Goal: Task Accomplishment & Management: Manage account settings

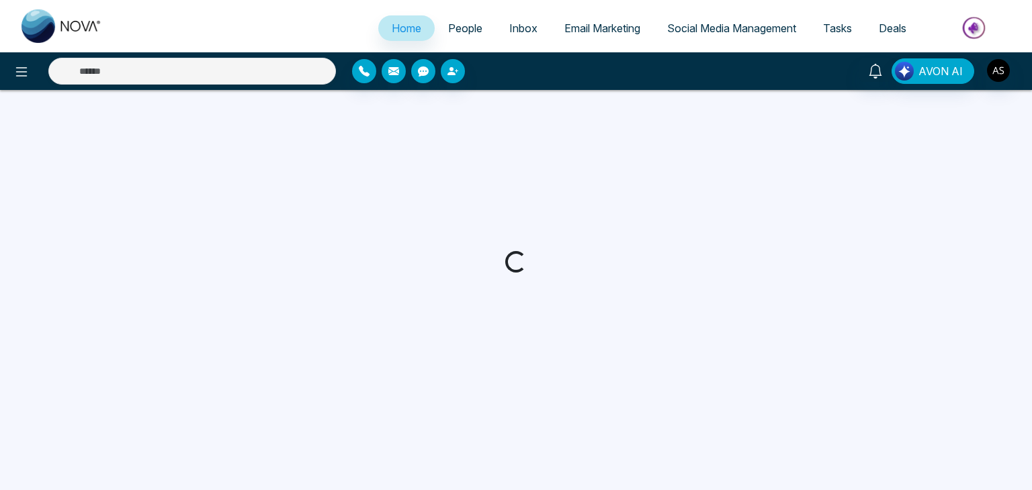
select select "*"
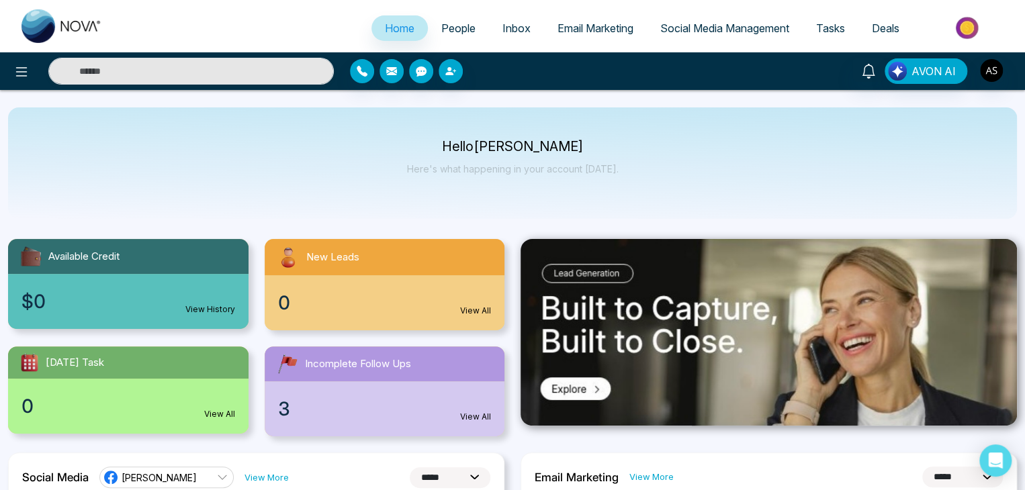
click at [470, 21] on link "People" at bounding box center [458, 28] width 61 height 26
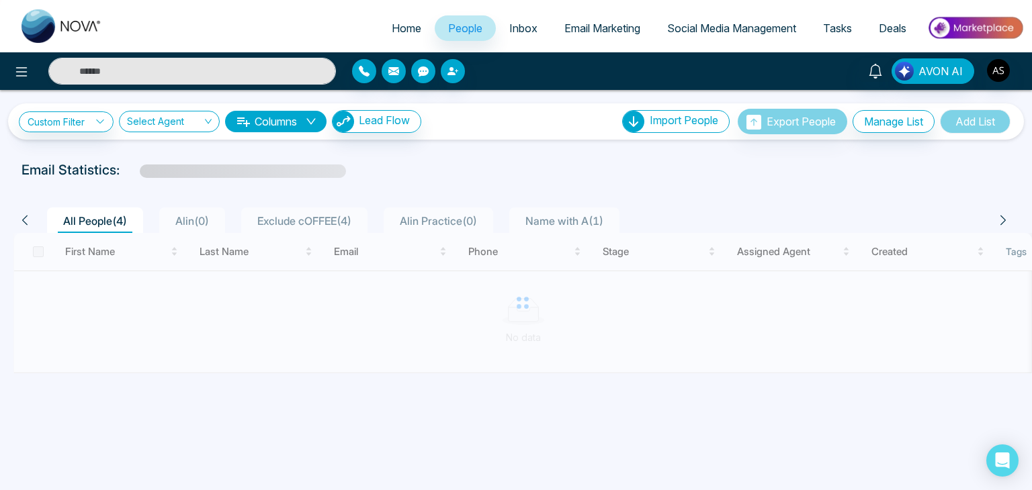
click at [408, 26] on span "Home" at bounding box center [407, 27] width 30 height 13
select select "*"
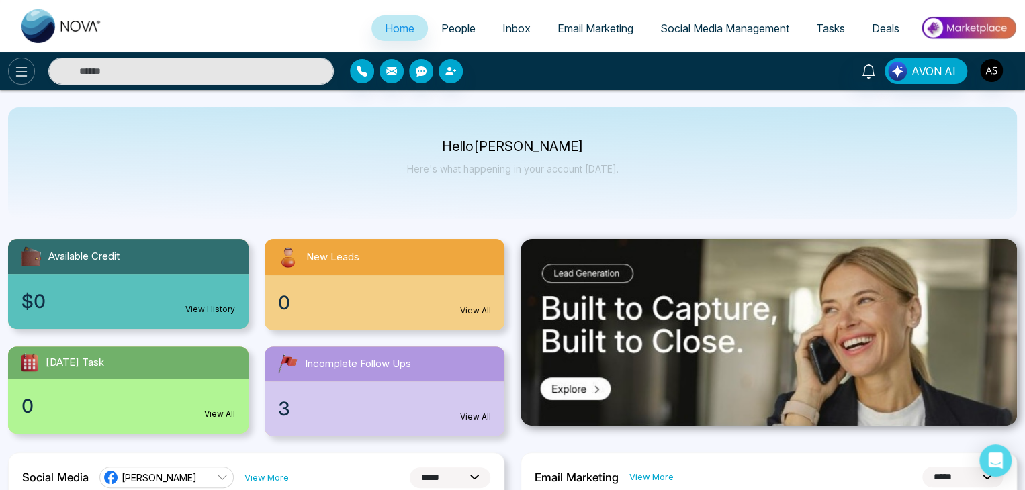
click at [19, 79] on icon at bounding box center [21, 72] width 16 height 16
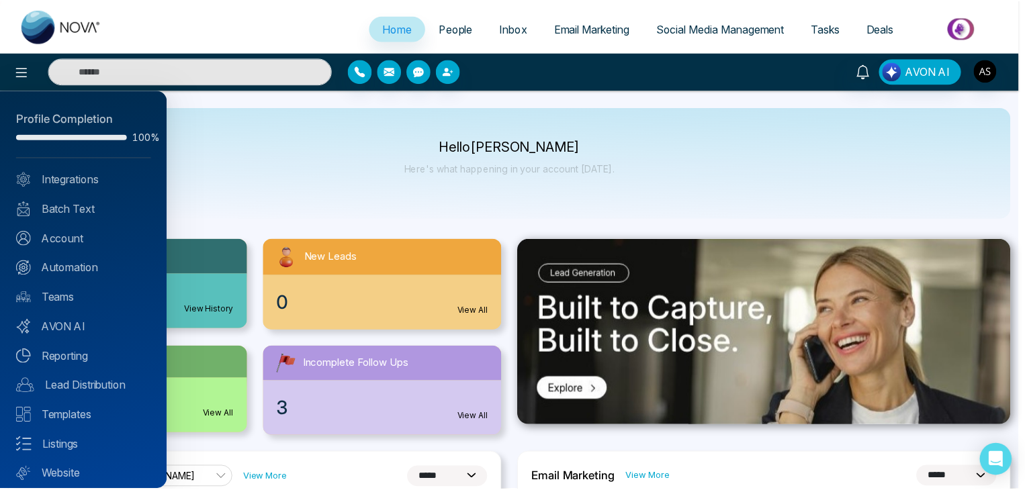
scroll to position [38, 0]
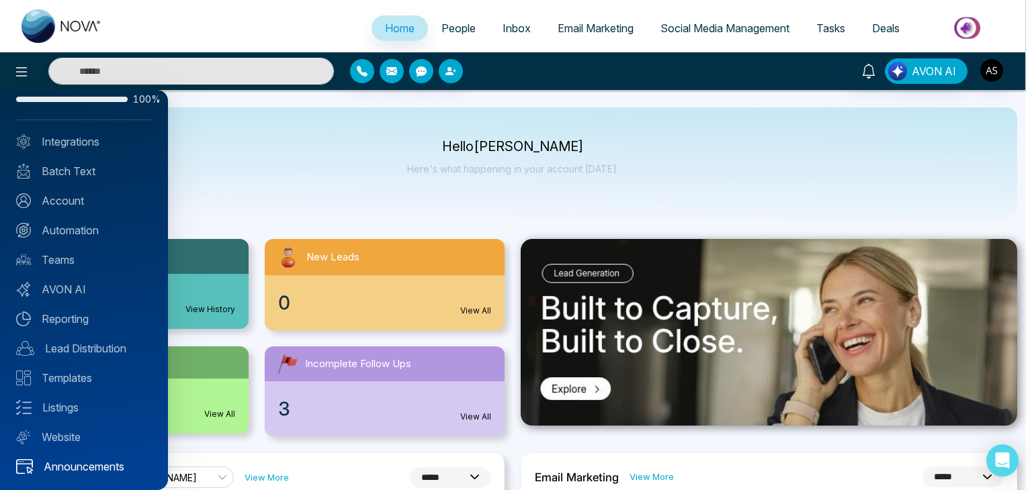
click at [112, 471] on link "Announcements" at bounding box center [84, 467] width 136 height 16
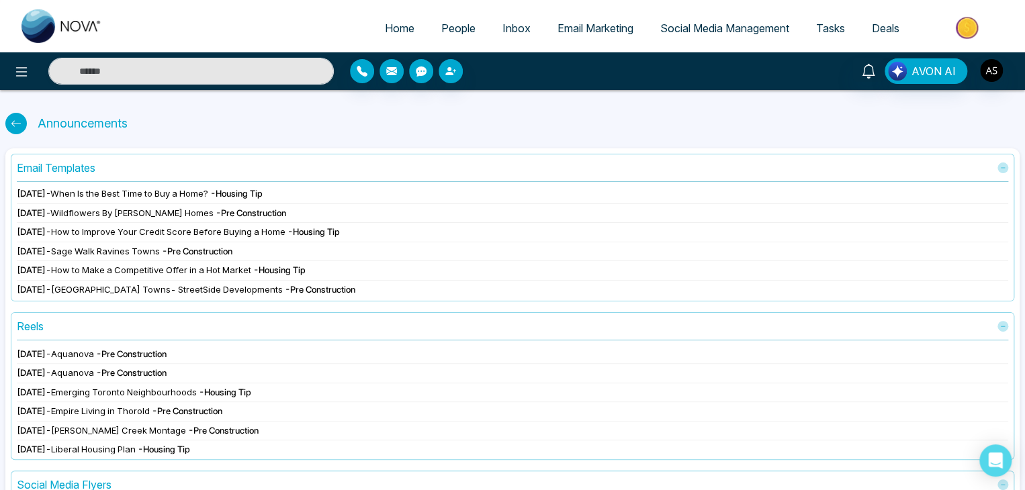
click at [392, 17] on link "Home" at bounding box center [399, 28] width 56 height 26
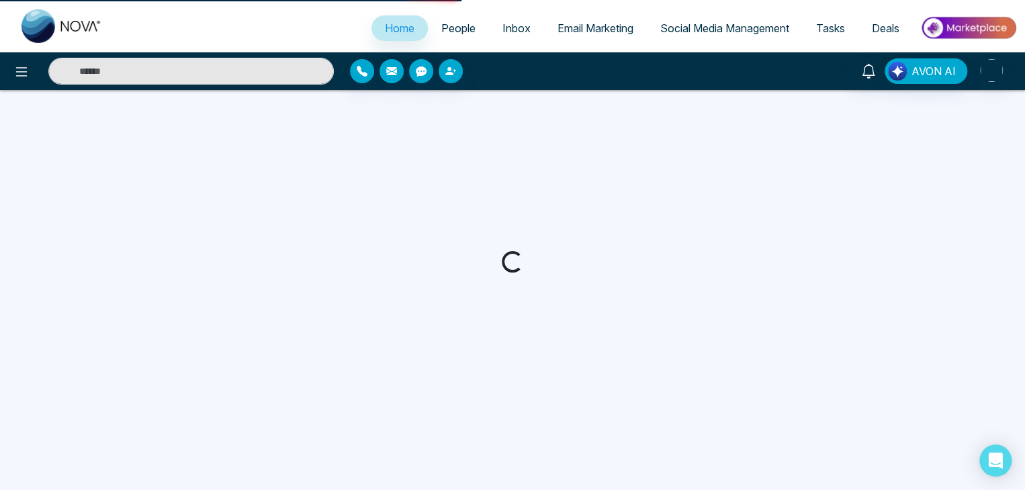
select select "*"
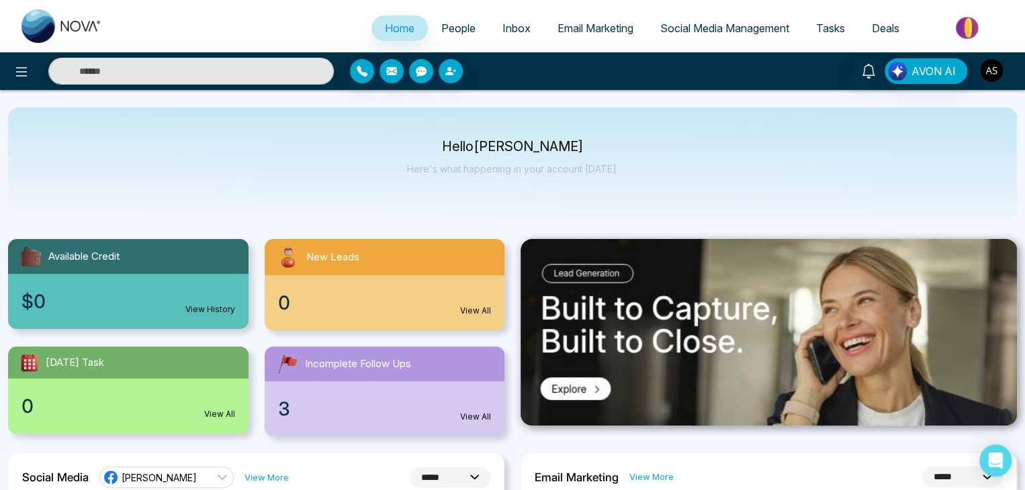
click at [992, 71] on img "button" at bounding box center [991, 70] width 23 height 23
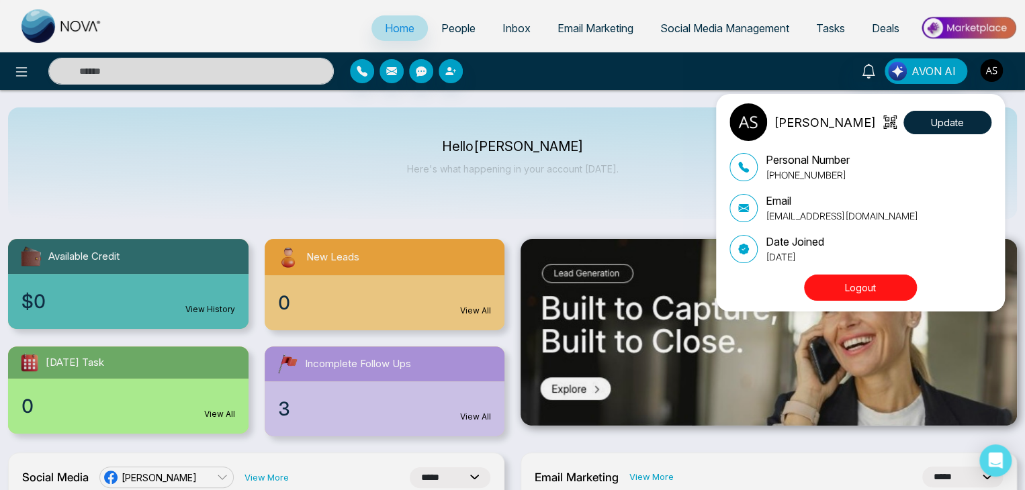
click at [895, 273] on div "[PERSON_NAME] Update Personal Number [PHONE_NUMBER] Email [EMAIL_ADDRESS][DOMAI…" at bounding box center [864, 202] width 269 height 199
click at [891, 279] on button "Logout" at bounding box center [860, 288] width 113 height 26
